Goal: Information Seeking & Learning: Find specific fact

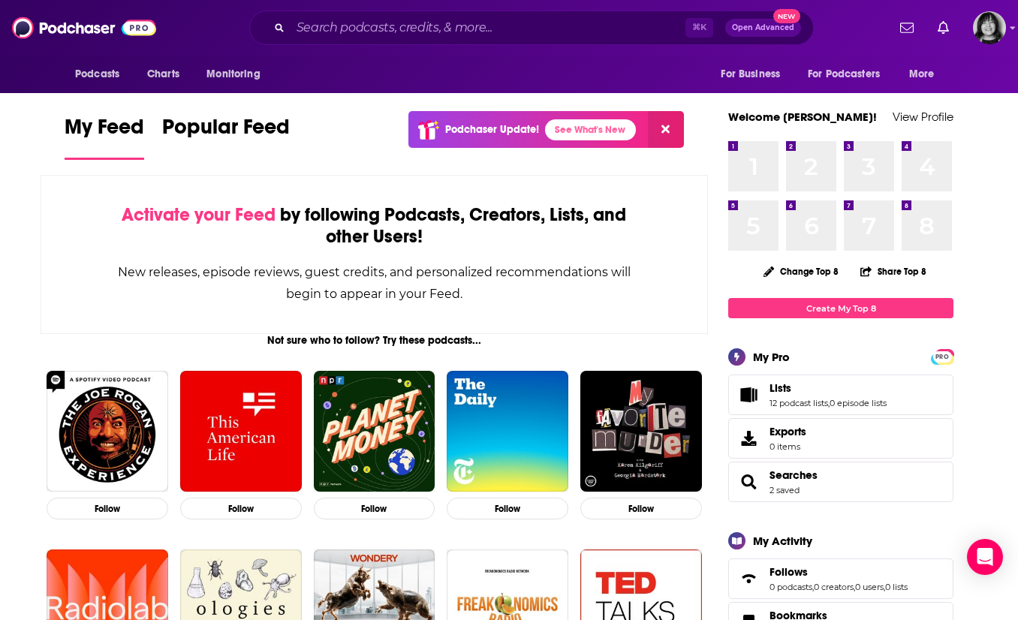
click at [404, 12] on div "⌘ K Open Advanced New" at bounding box center [531, 28] width 564 height 35
click at [404, 29] on input "Search podcasts, credits, & more..." at bounding box center [487, 28] width 395 height 24
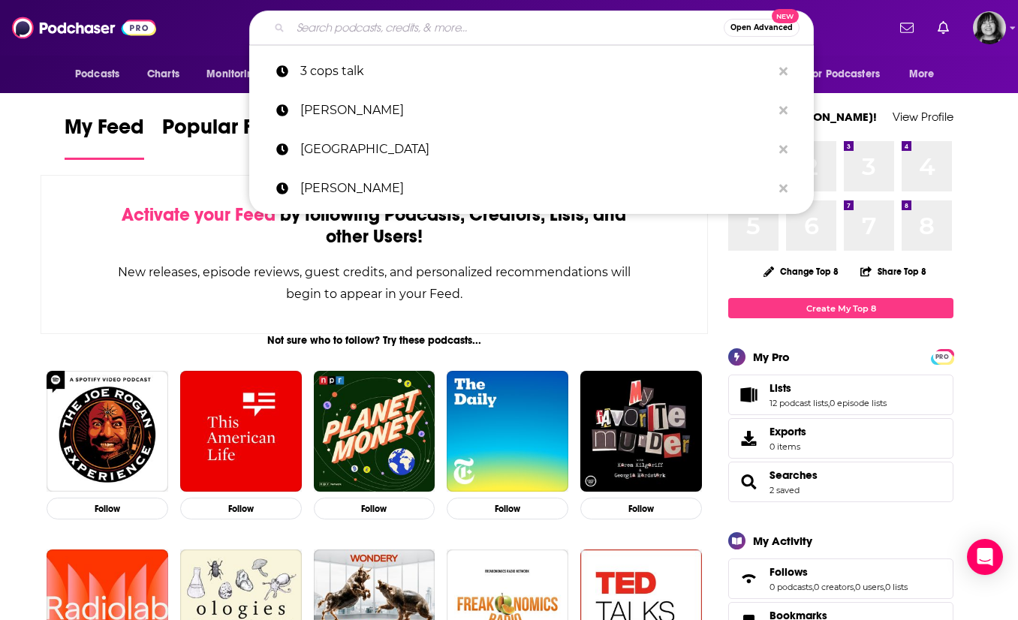
paste input "Edifice Complex Podcast"
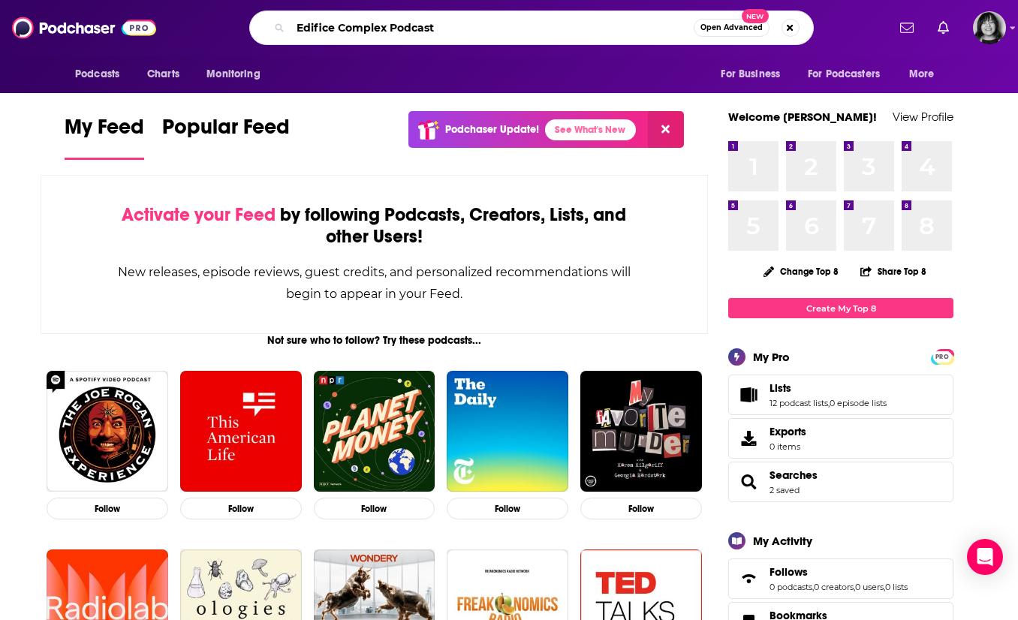
type input "Edifice Complex Podcast"
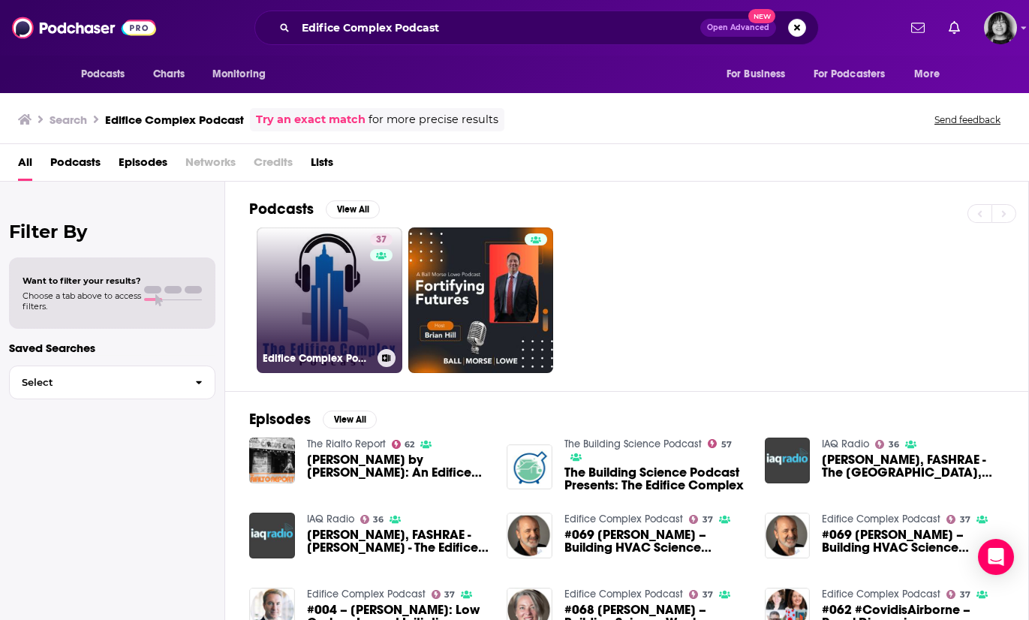
click at [347, 330] on link "37 Edifice Complex Podcast" at bounding box center [330, 300] width 146 height 146
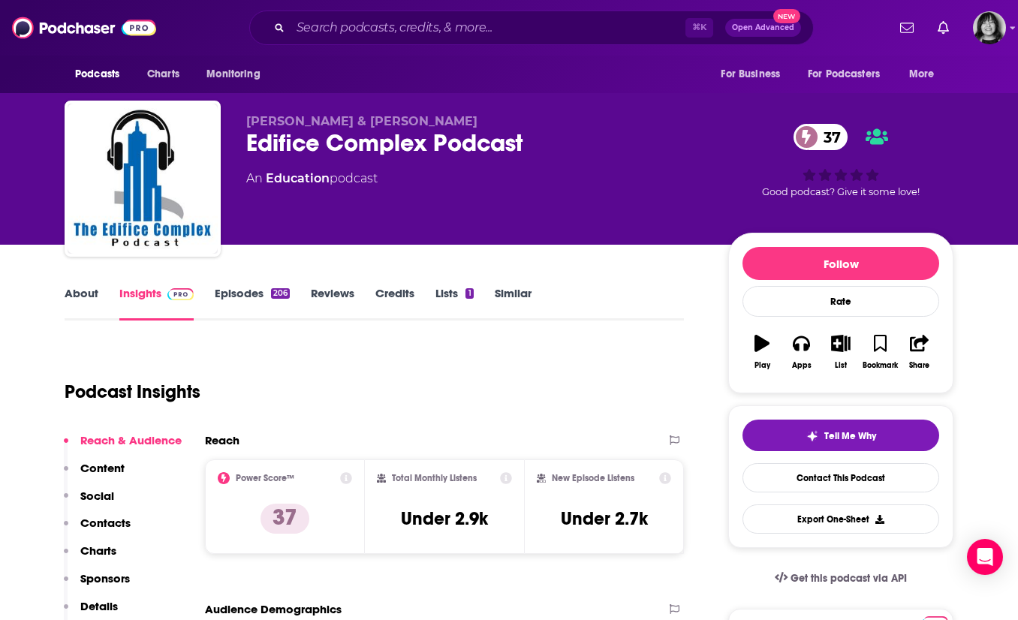
click at [392, 114] on span "[PERSON_NAME] & [PERSON_NAME]" at bounding box center [361, 121] width 231 height 14
click at [391, 122] on span "[PERSON_NAME] & [PERSON_NAME]" at bounding box center [361, 121] width 231 height 14
copy p "[PERSON_NAME] & [PERSON_NAME]"
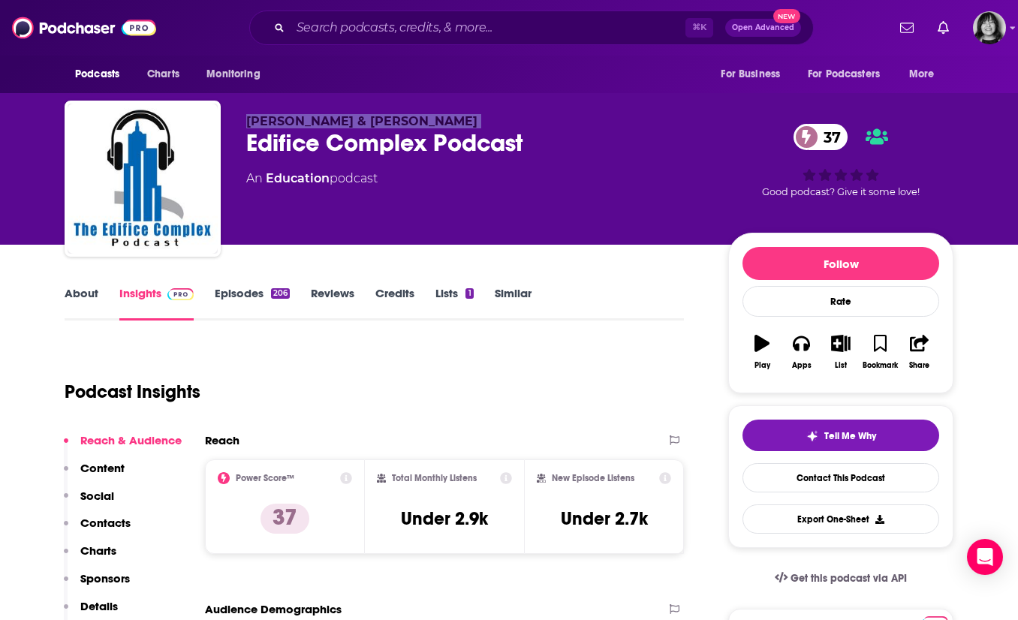
click at [72, 290] on link "About" at bounding box center [82, 303] width 34 height 35
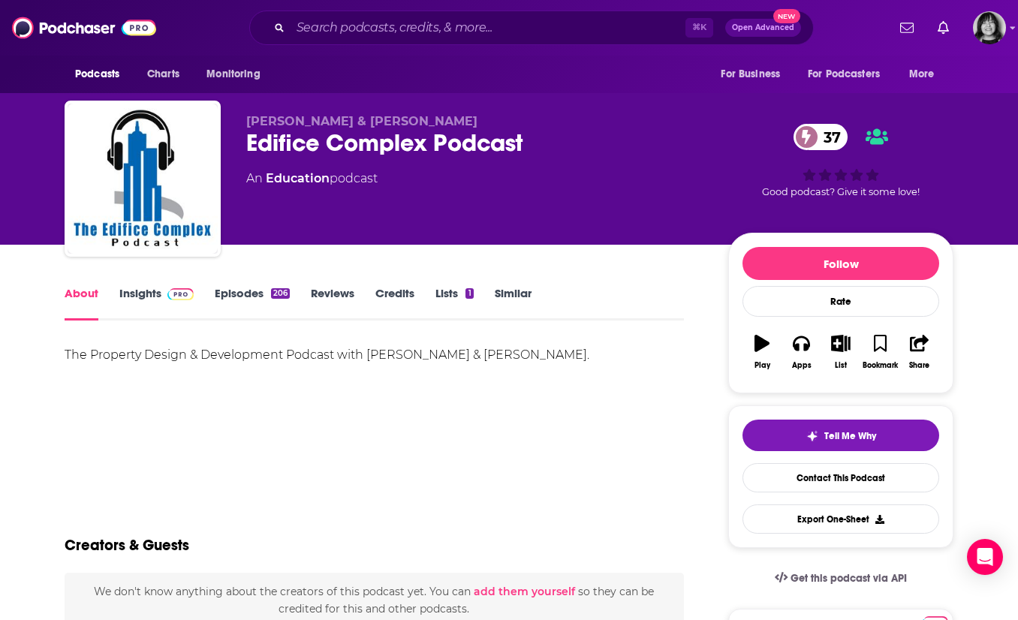
click at [154, 352] on div "The Property Design & Development Podcast with [PERSON_NAME] & [PERSON_NAME]." at bounding box center [374, 354] width 619 height 21
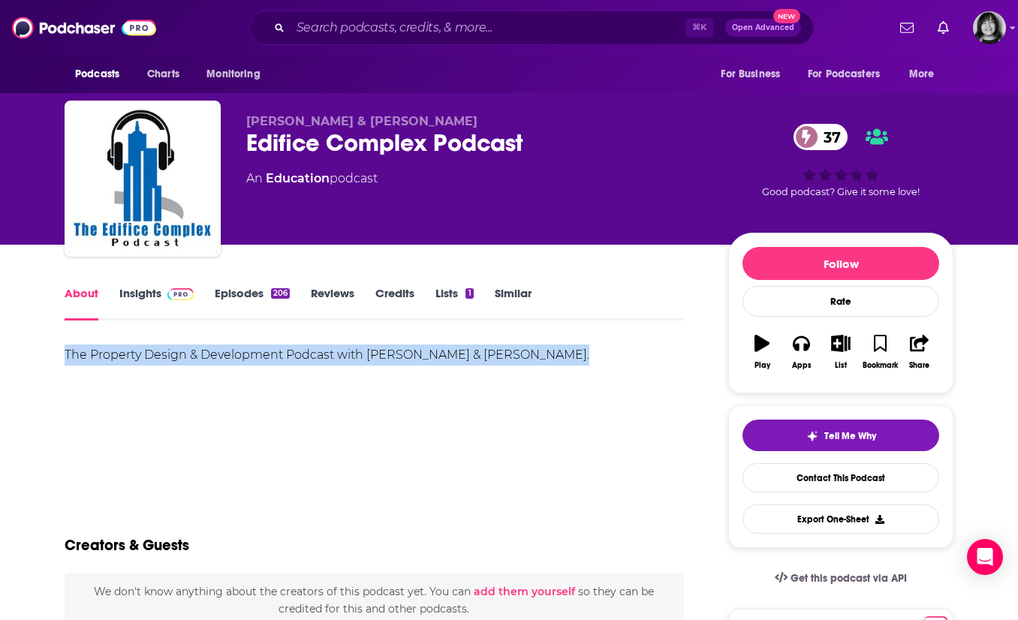
click at [154, 352] on div "The Property Design & Development Podcast with [PERSON_NAME] & [PERSON_NAME]." at bounding box center [374, 354] width 619 height 21
copy div "The Property Design & Development Podcast with [PERSON_NAME] & [PERSON_NAME]."
click at [132, 296] on link "Insights" at bounding box center [156, 303] width 74 height 35
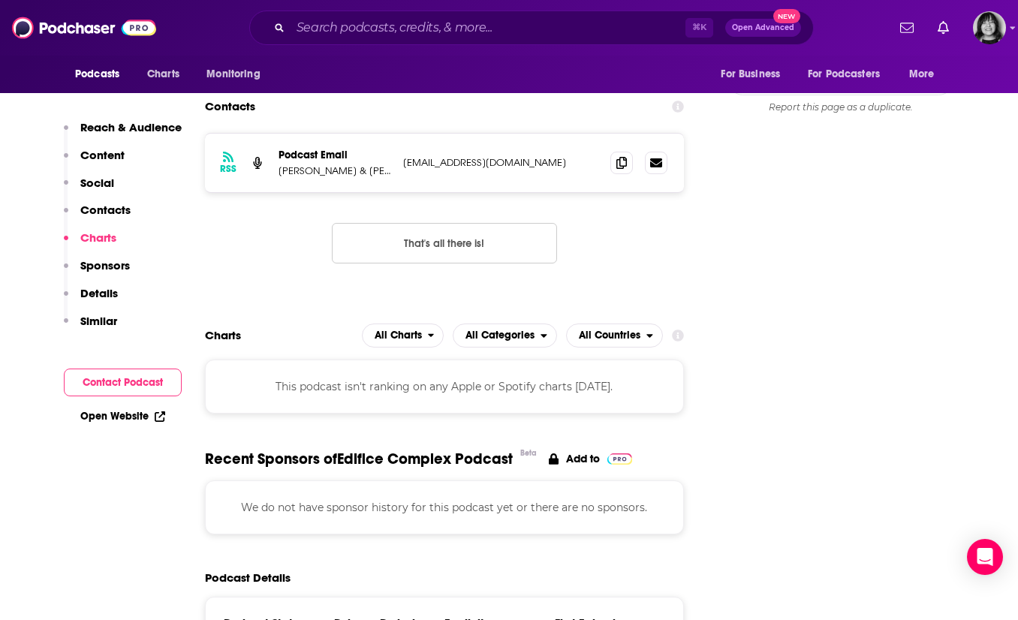
scroll to position [1939, 0]
